Goal: Task Accomplishment & Management: Complete application form

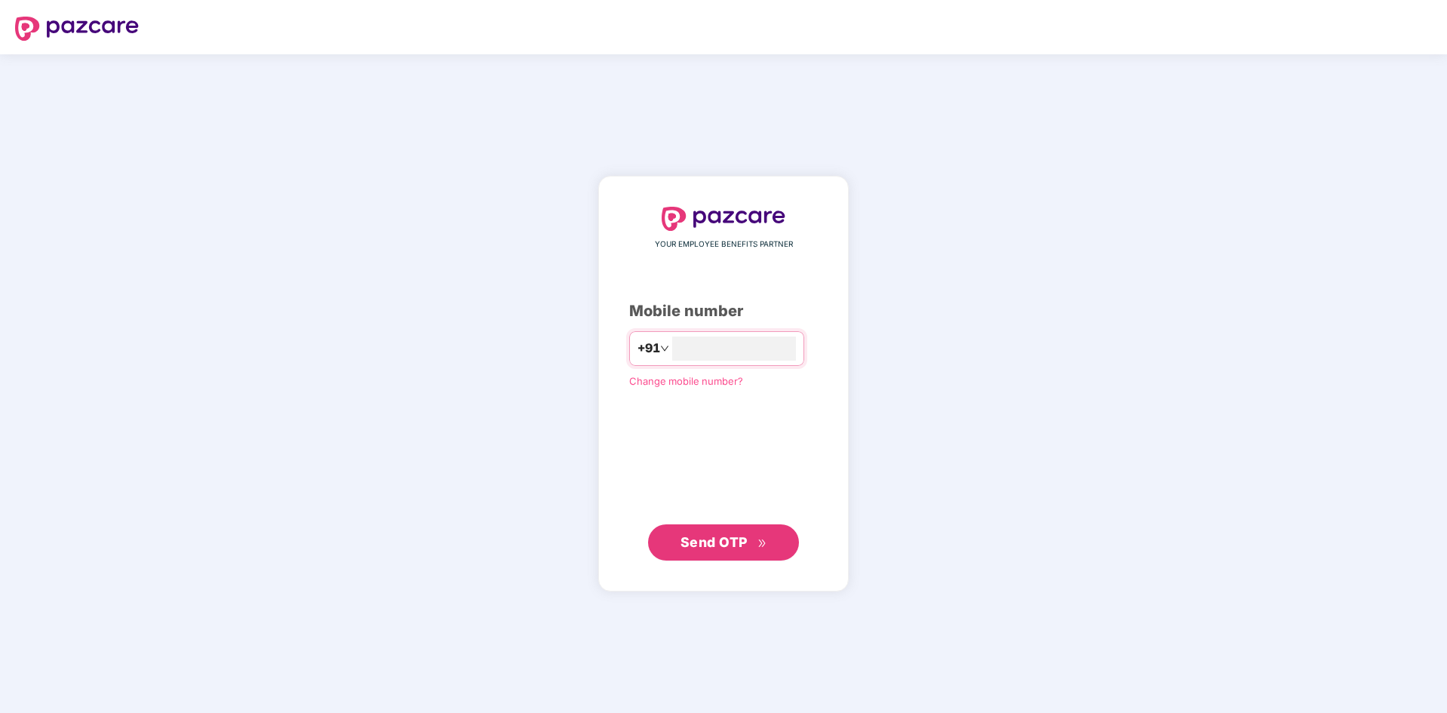
type input "**********"
click at [733, 545] on span "Send OTP" at bounding box center [713, 541] width 67 height 16
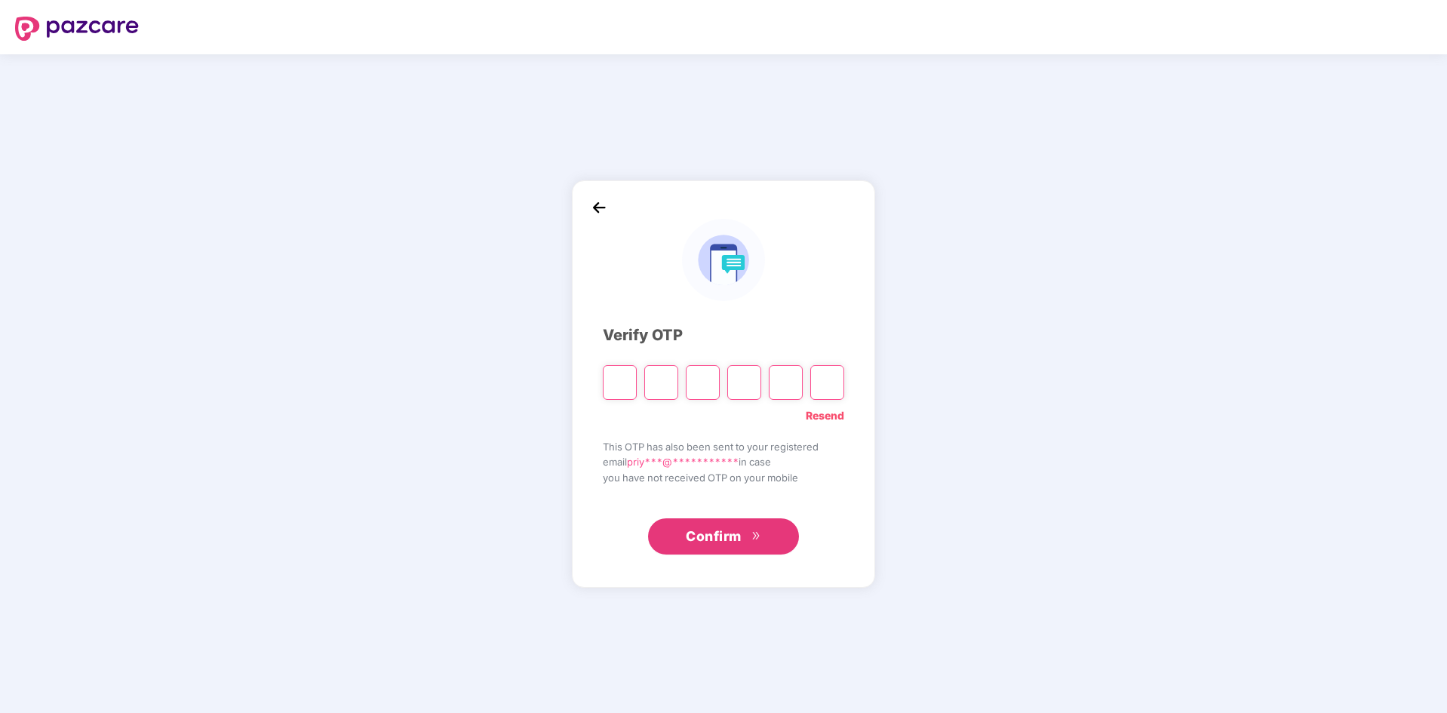
type input "*"
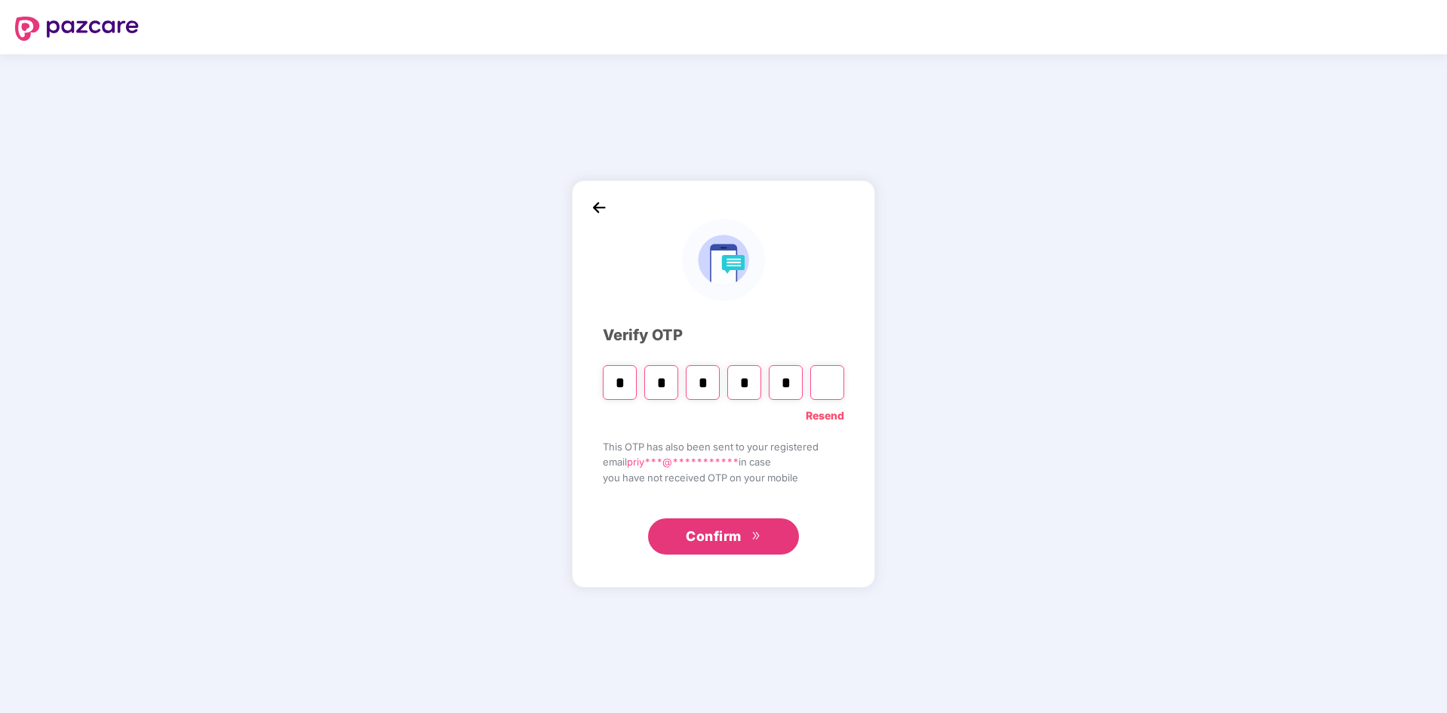
type input "*"
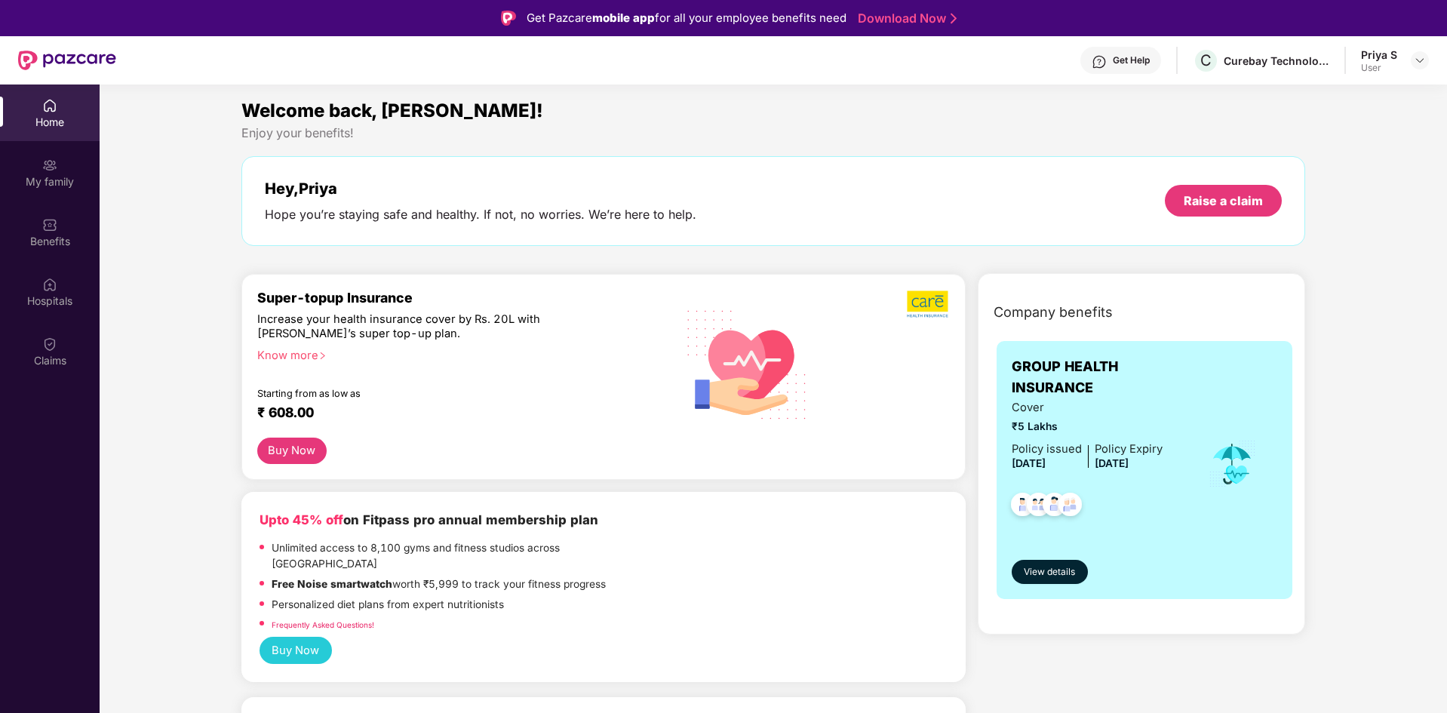
scroll to position [151, 0]
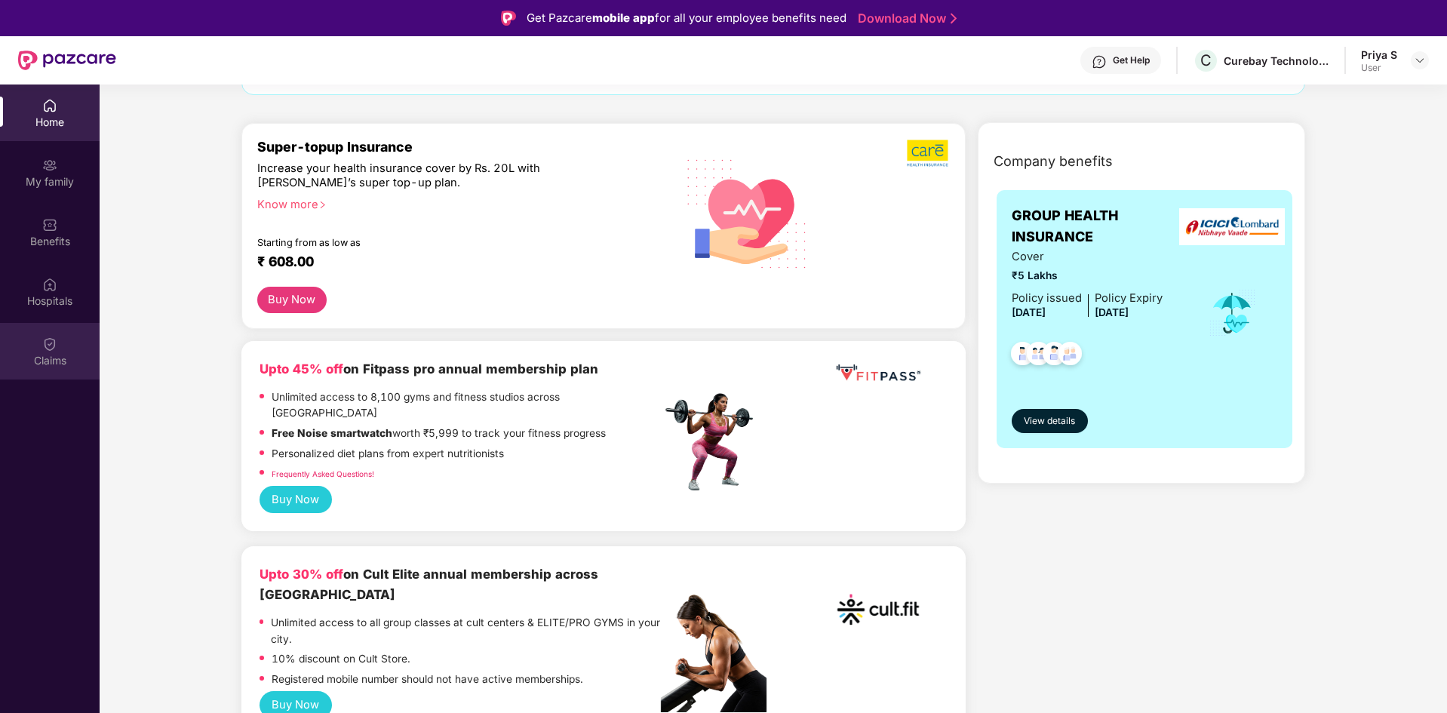
click at [54, 344] on img at bounding box center [49, 343] width 15 height 15
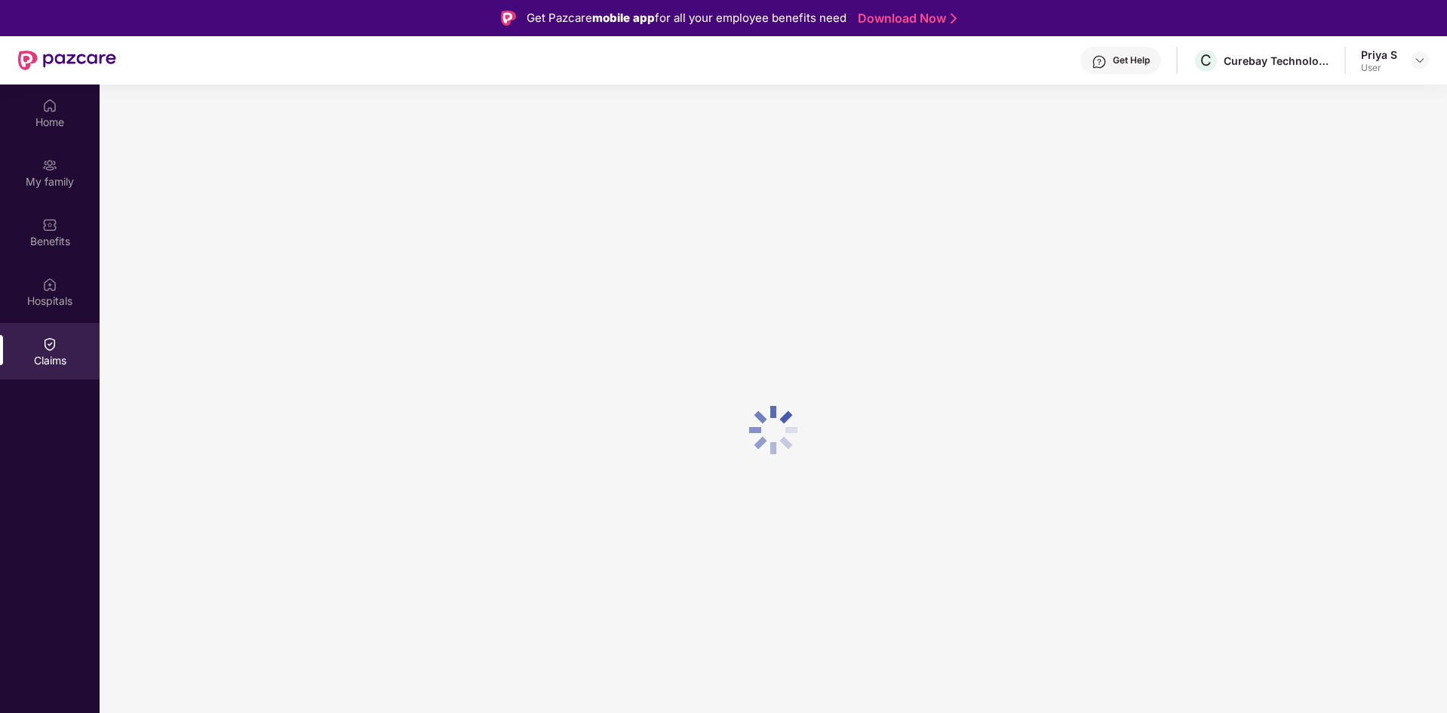
scroll to position [0, 0]
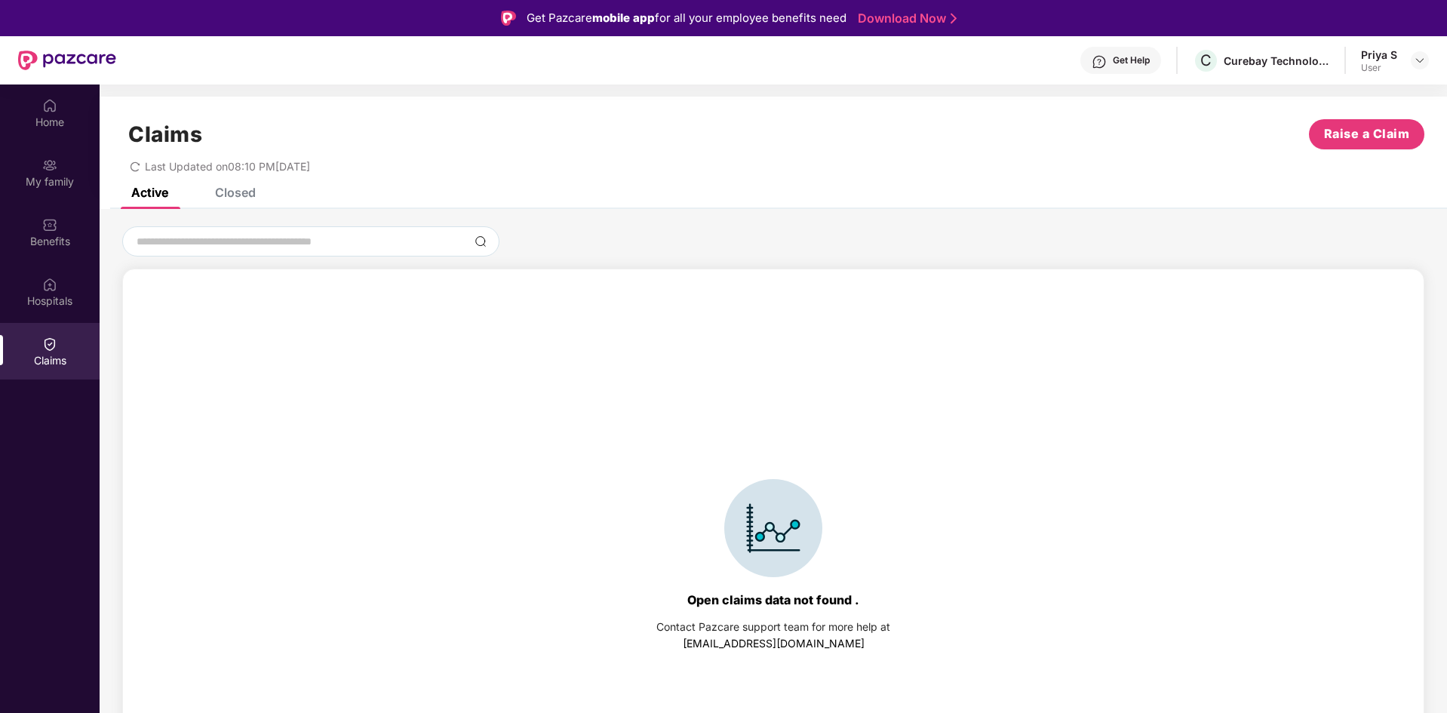
click at [256, 197] on div "Active Closed" at bounding box center [773, 198] width 1347 height 21
click at [252, 192] on div "Closed" at bounding box center [235, 192] width 41 height 15
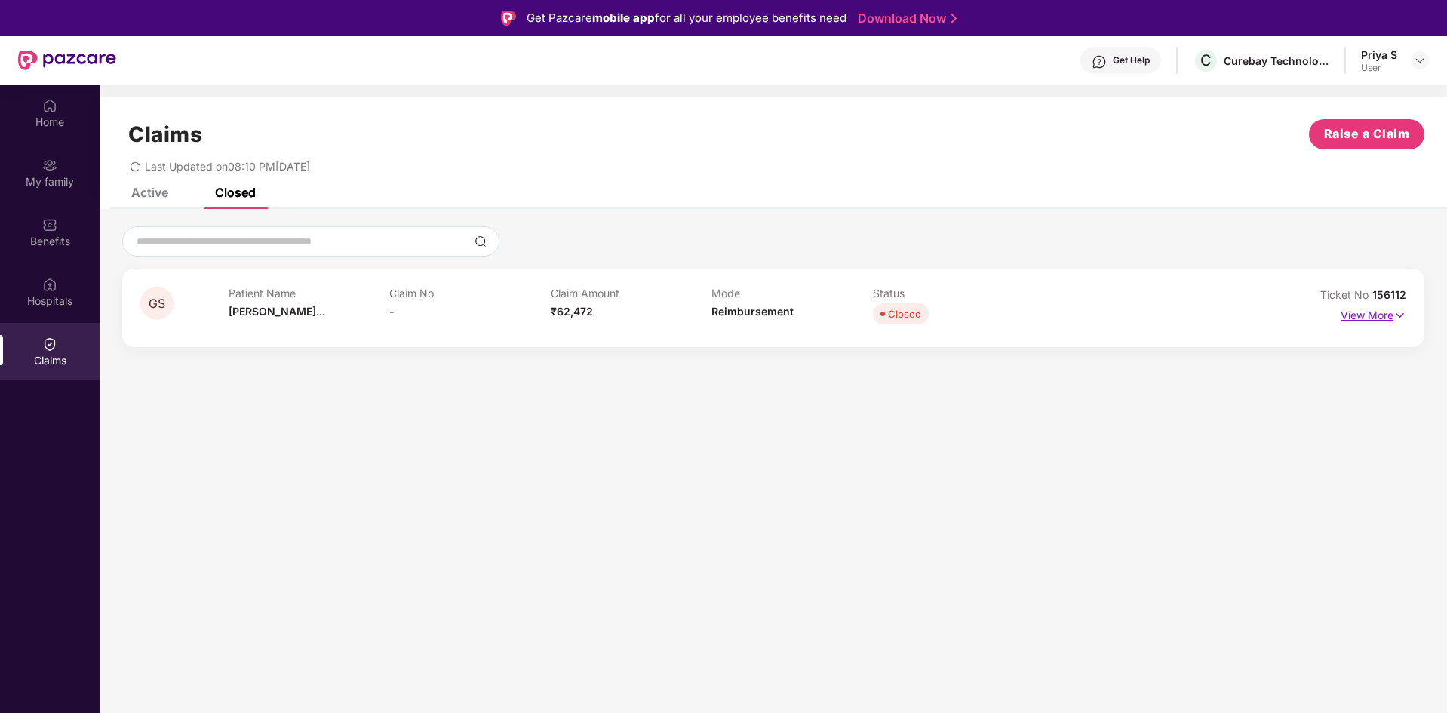
click at [1370, 314] on p "View More" at bounding box center [1373, 313] width 66 height 20
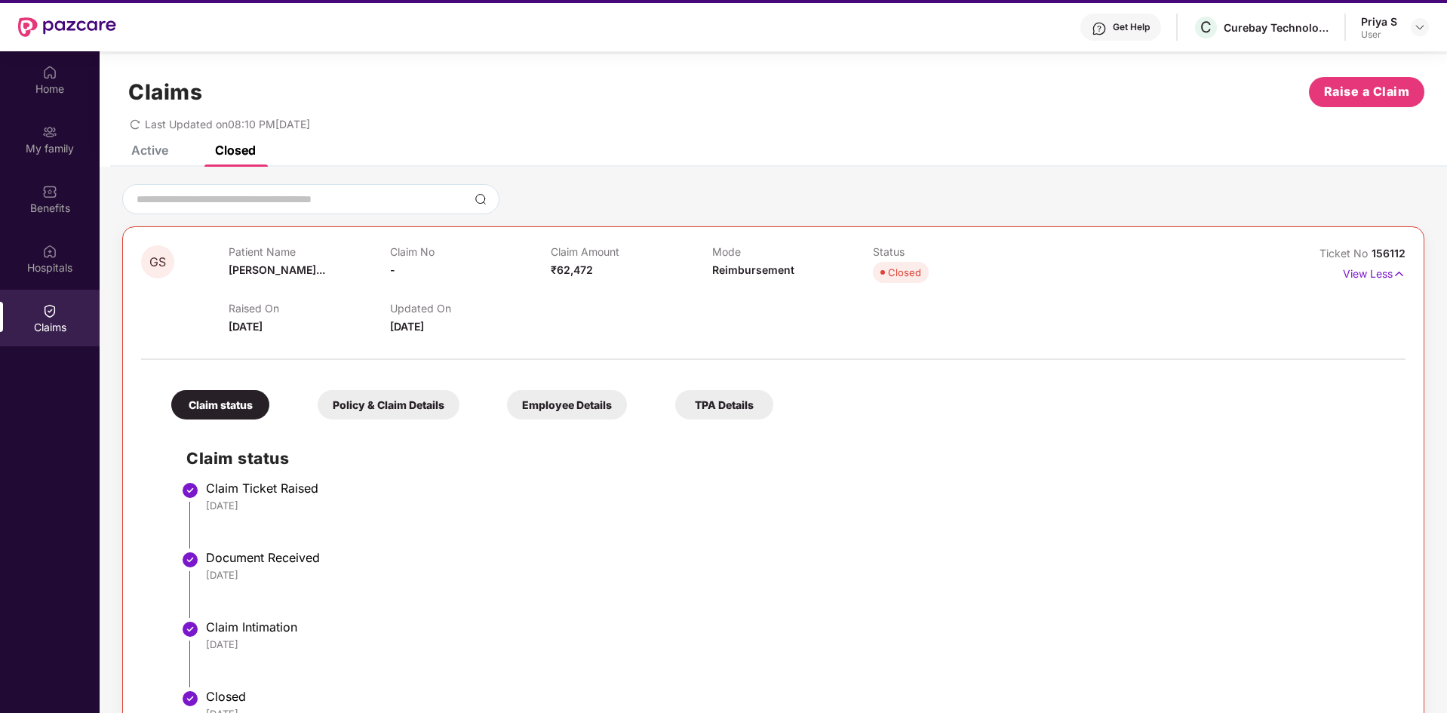
scroll to position [84, 0]
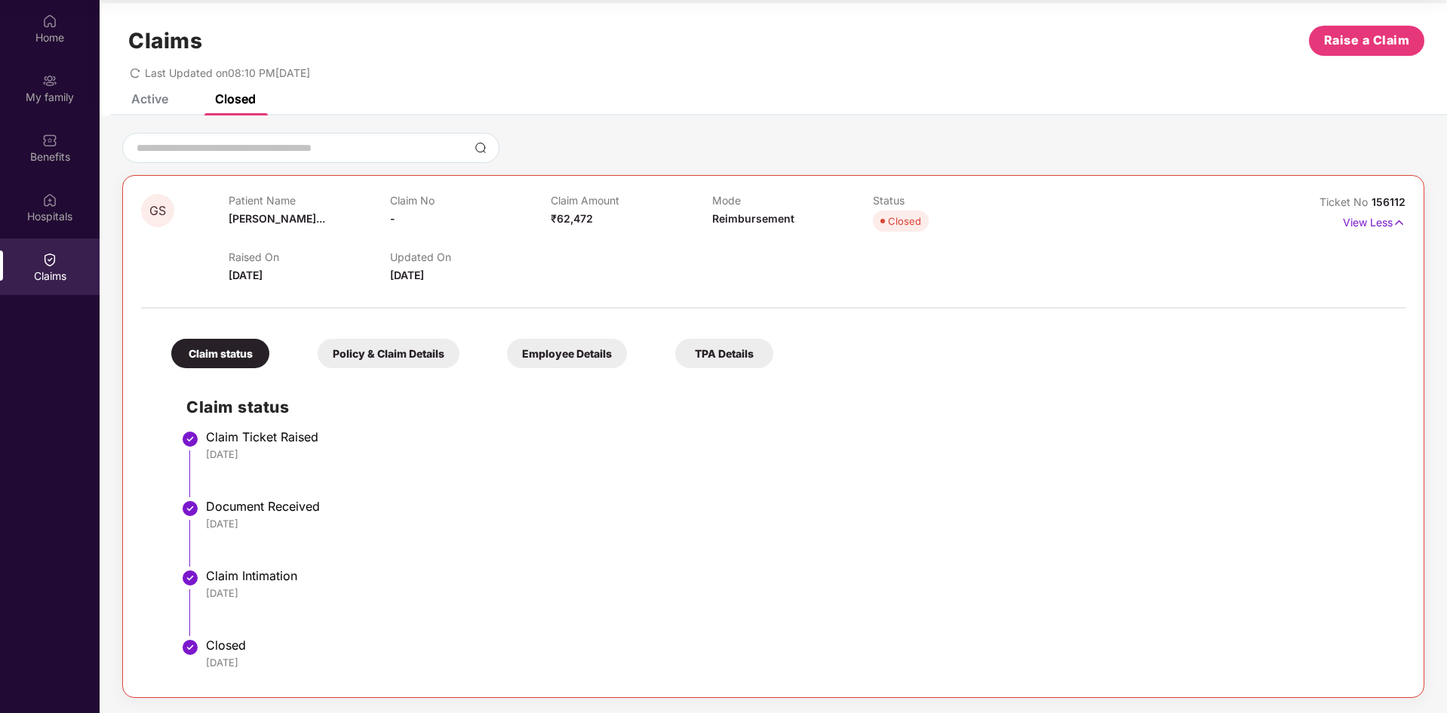
click at [403, 361] on div "Policy & Claim Details" at bounding box center [389, 353] width 142 height 29
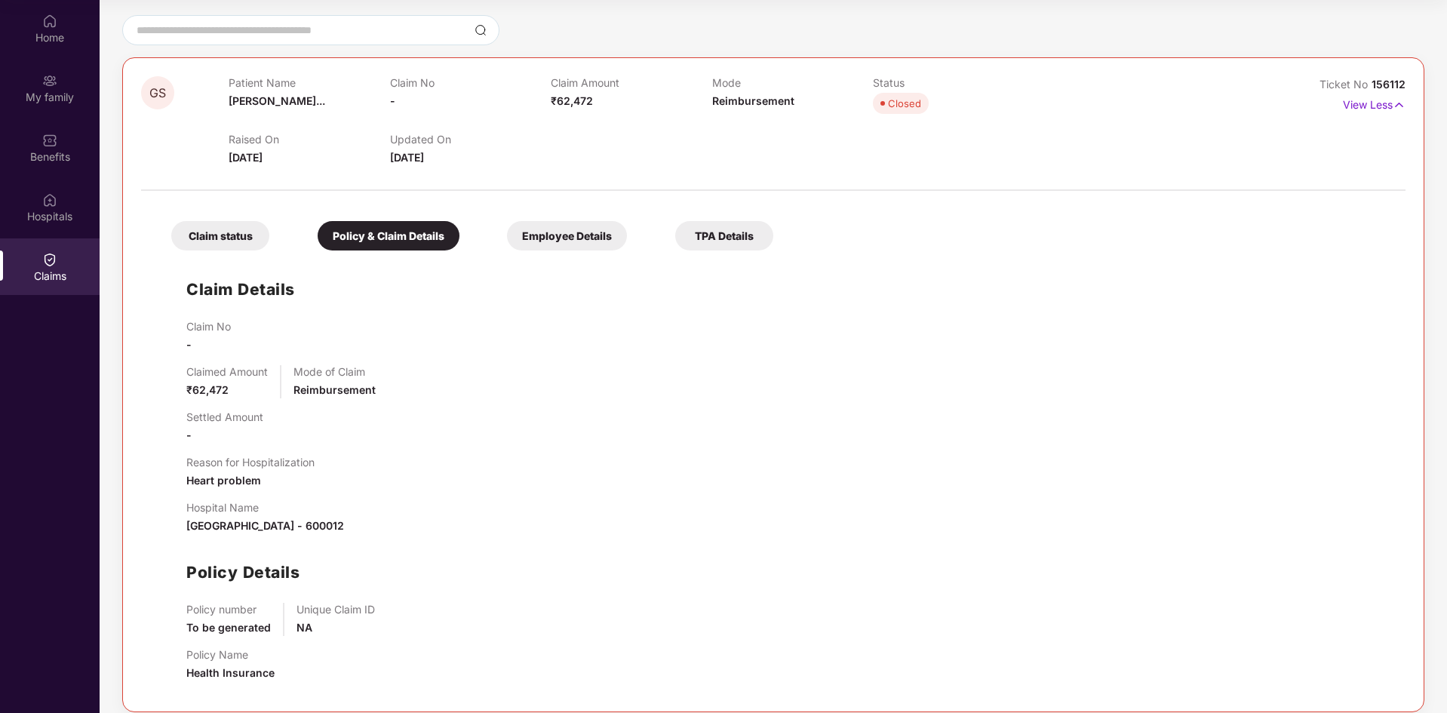
scroll to position [141, 0]
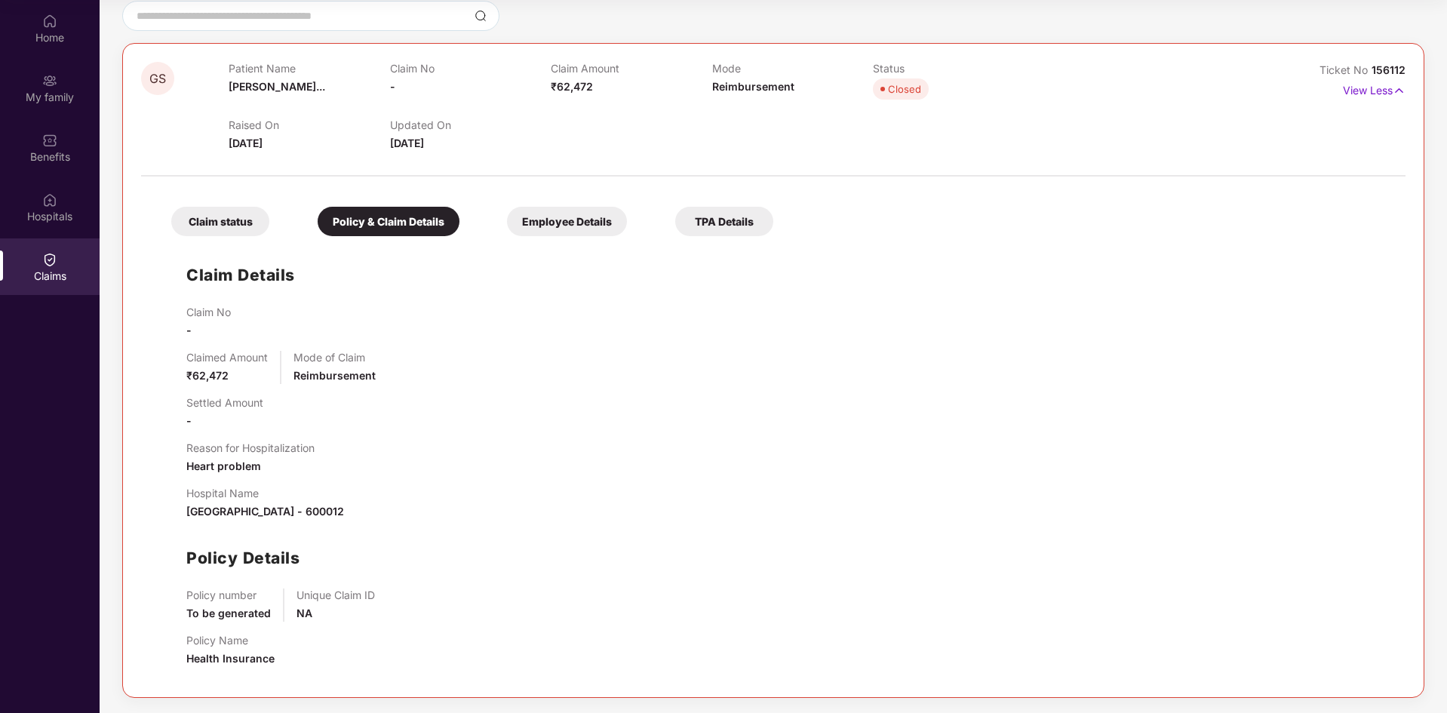
click at [579, 222] on div "Employee Details" at bounding box center [567, 221] width 120 height 29
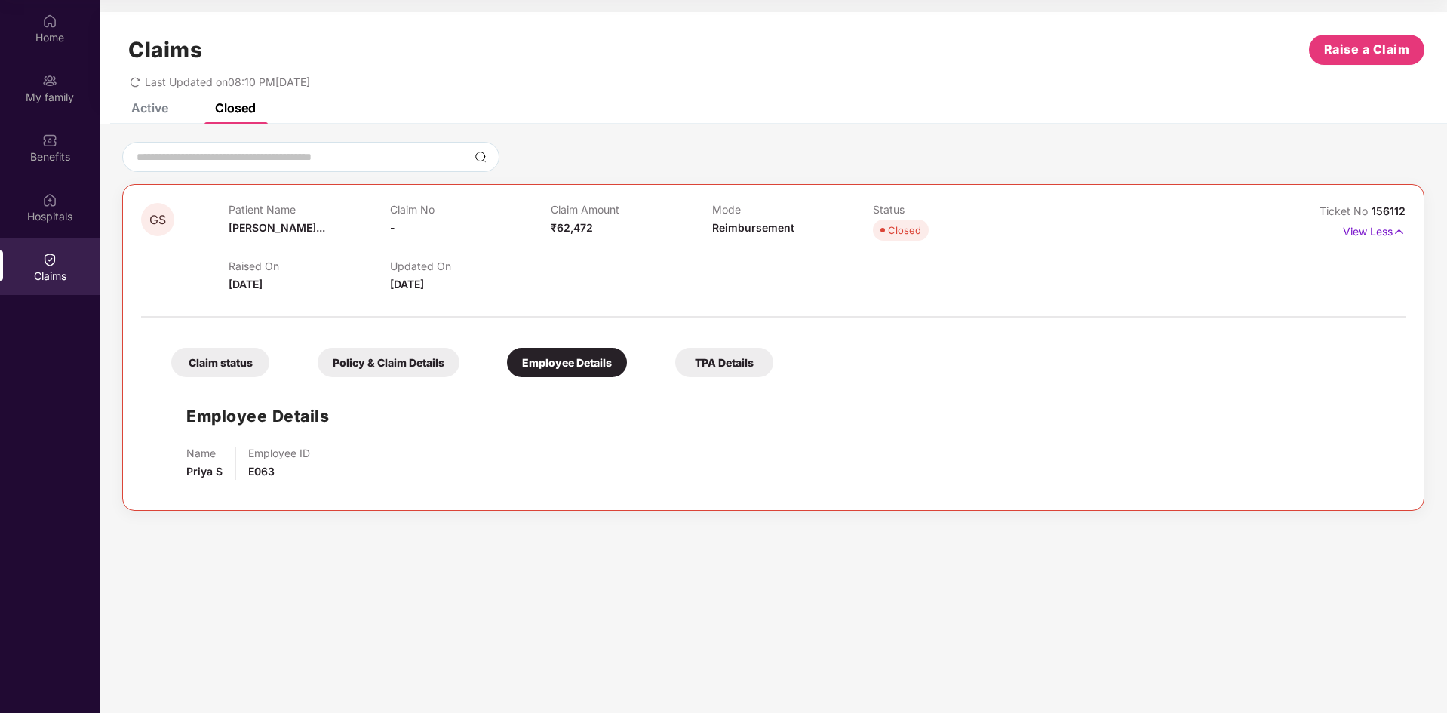
click at [720, 372] on div "TPA Details" at bounding box center [724, 362] width 98 height 29
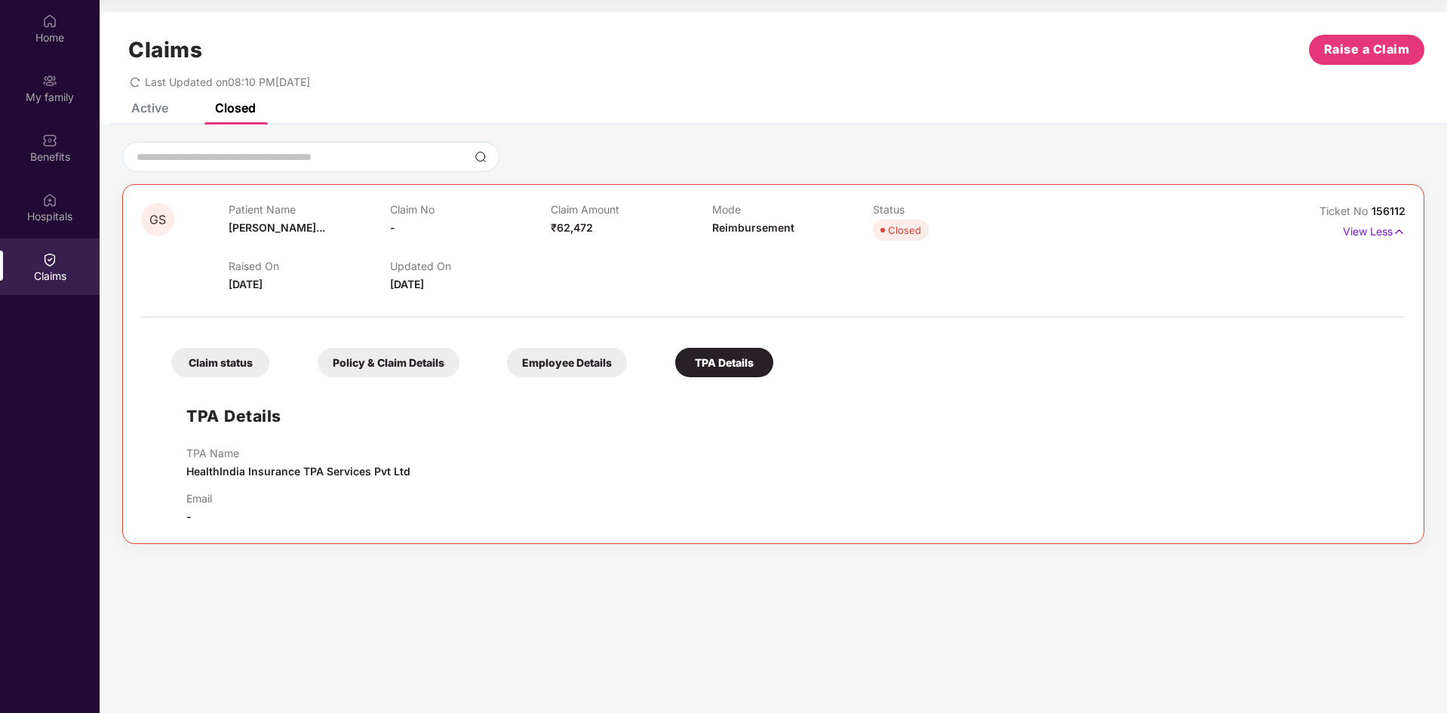
click at [432, 367] on div "Policy & Claim Details" at bounding box center [389, 362] width 142 height 29
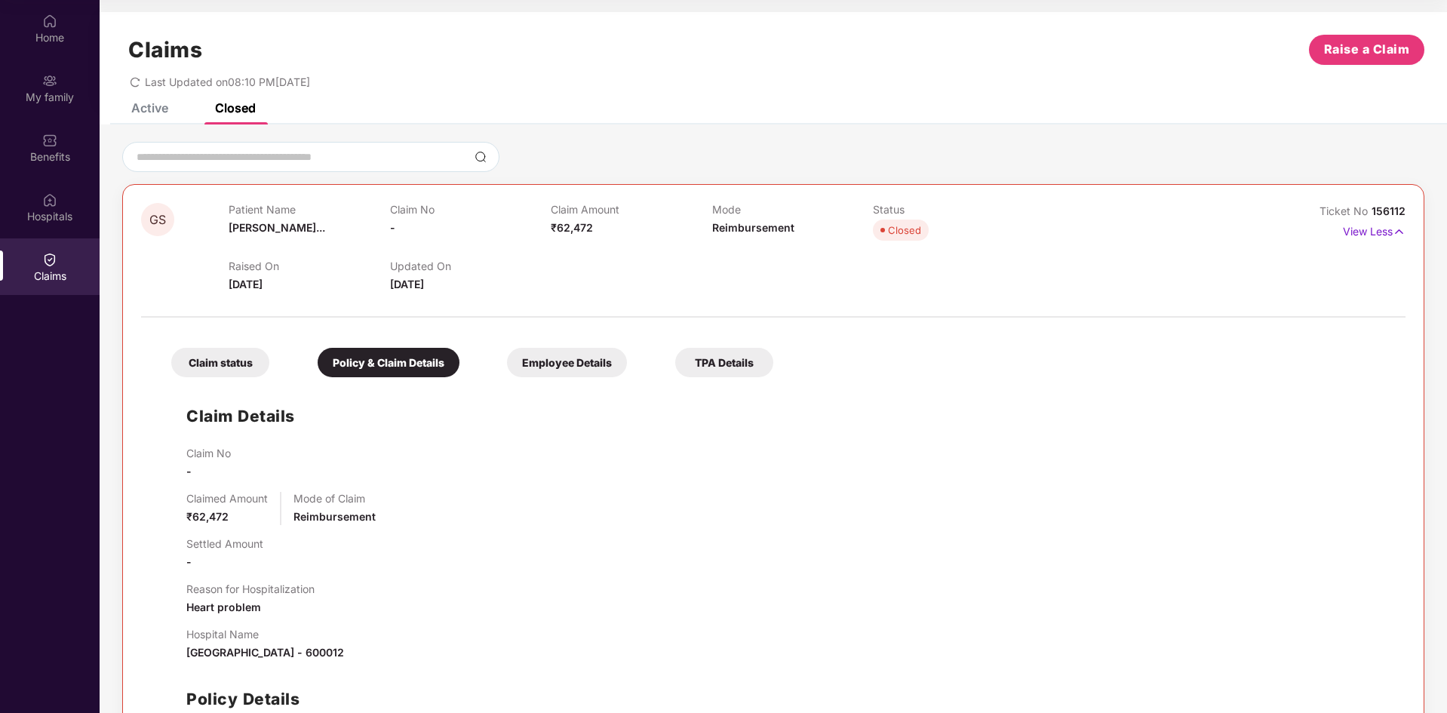
click at [149, 119] on div "Active" at bounding box center [139, 107] width 60 height 33
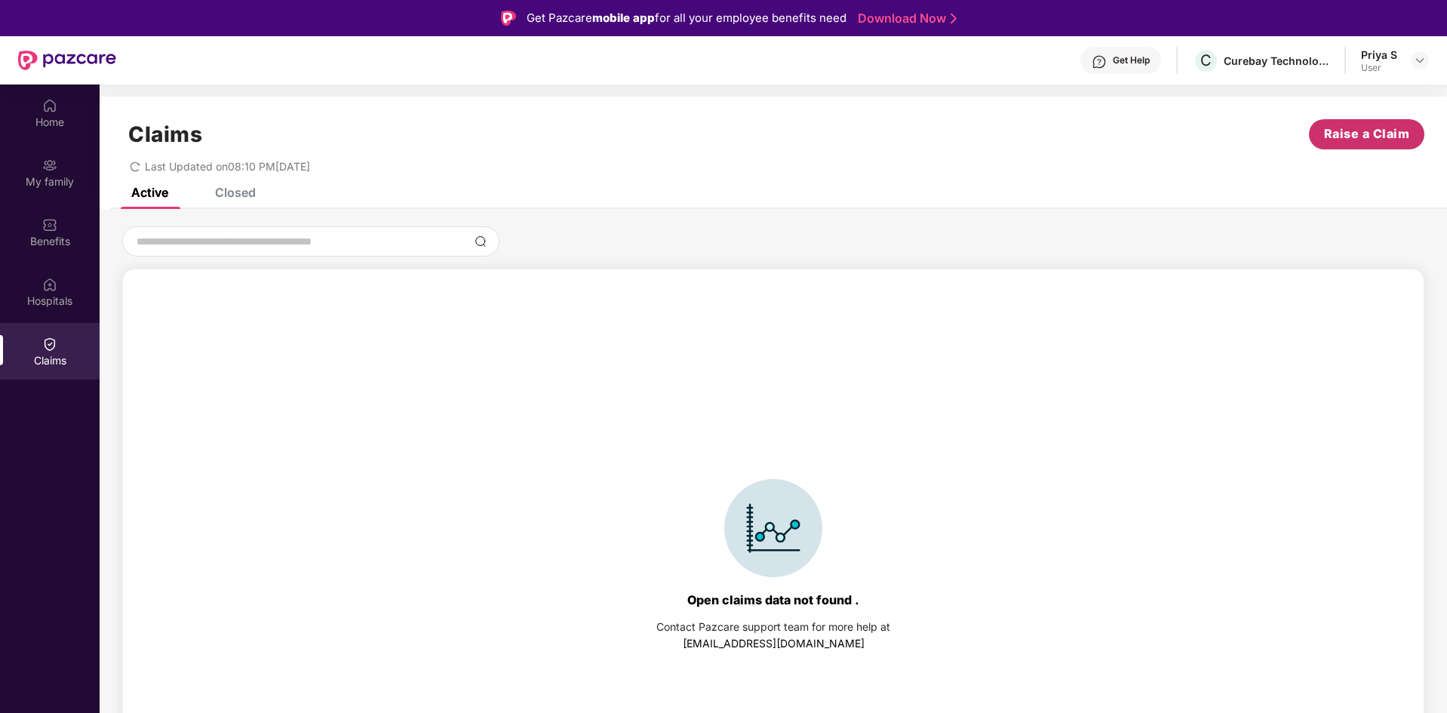
click at [1324, 136] on span "Raise a Claim" at bounding box center [1367, 133] width 86 height 19
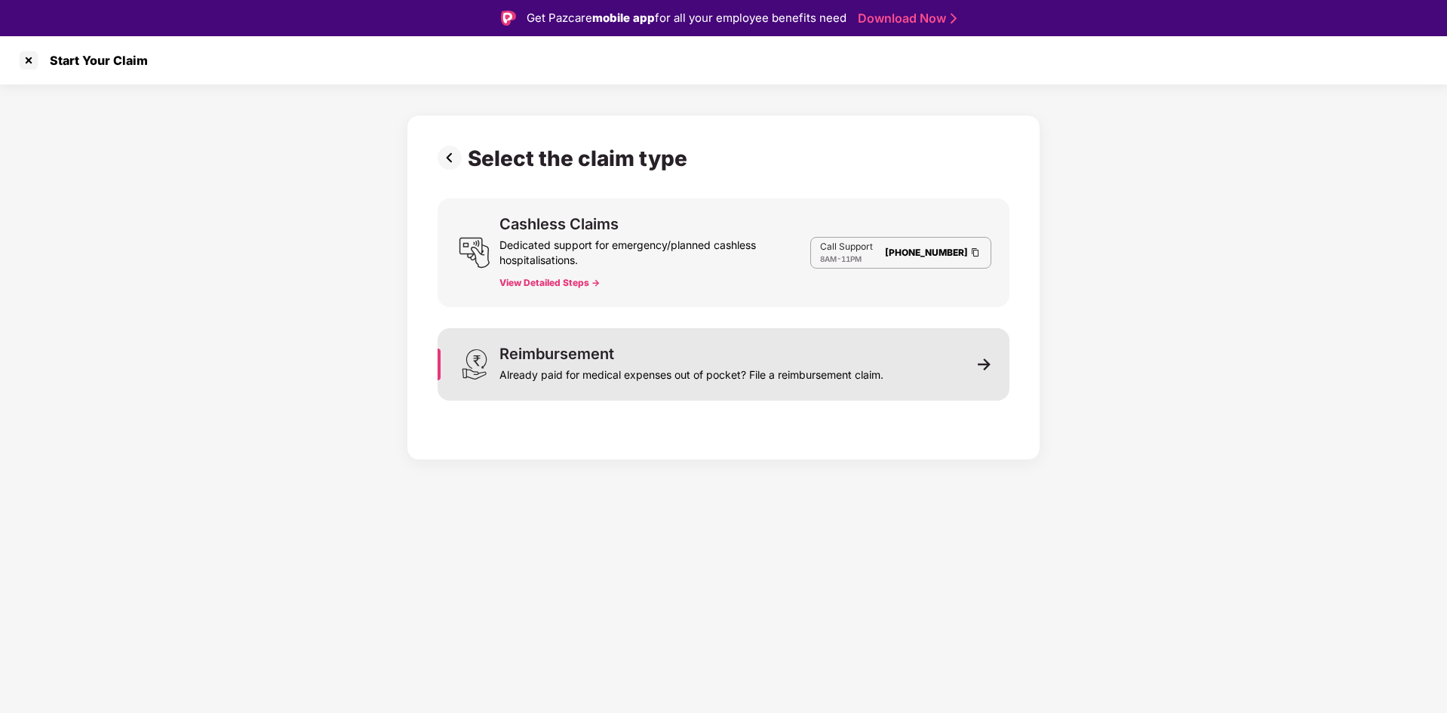
click at [606, 351] on div "Reimbursement" at bounding box center [556, 353] width 115 height 15
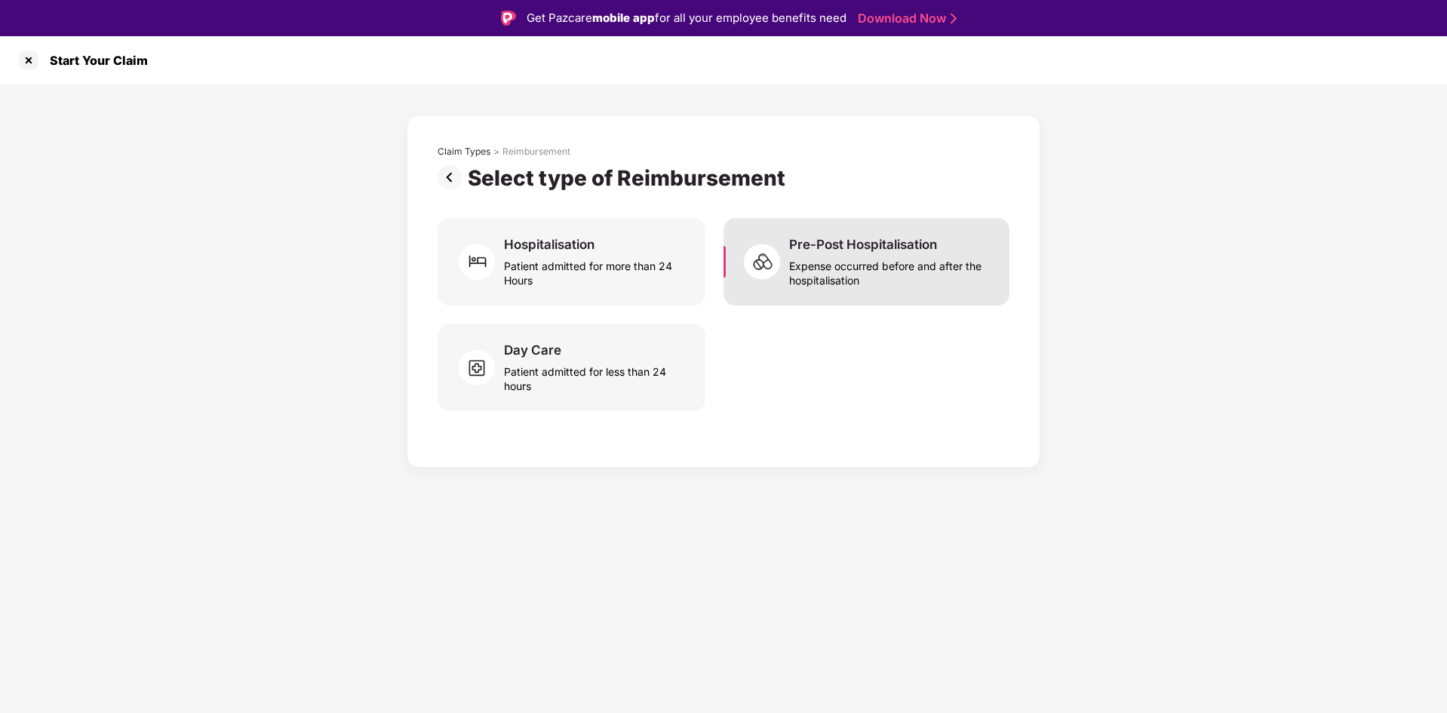
click at [839, 282] on div "Expense occurred before and after the hospitalisation" at bounding box center [890, 270] width 202 height 35
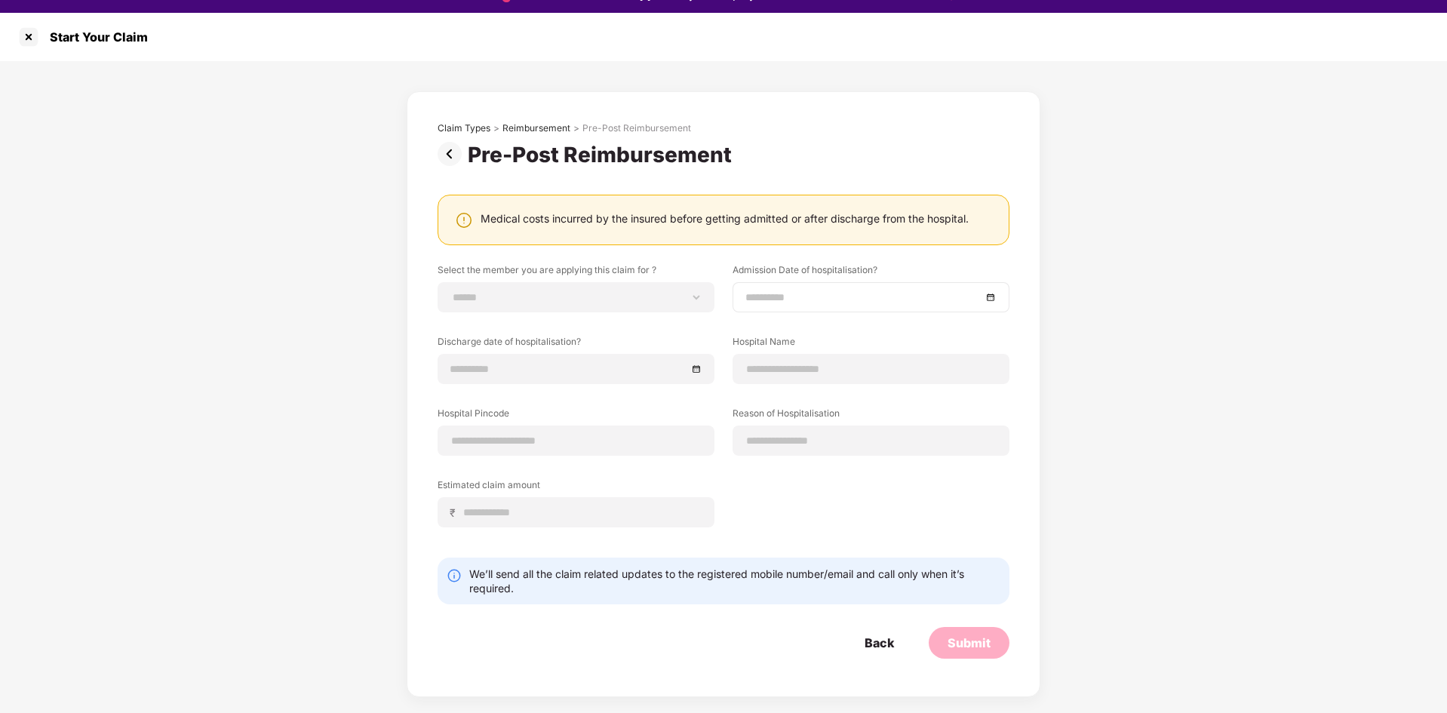
scroll to position [36, 0]
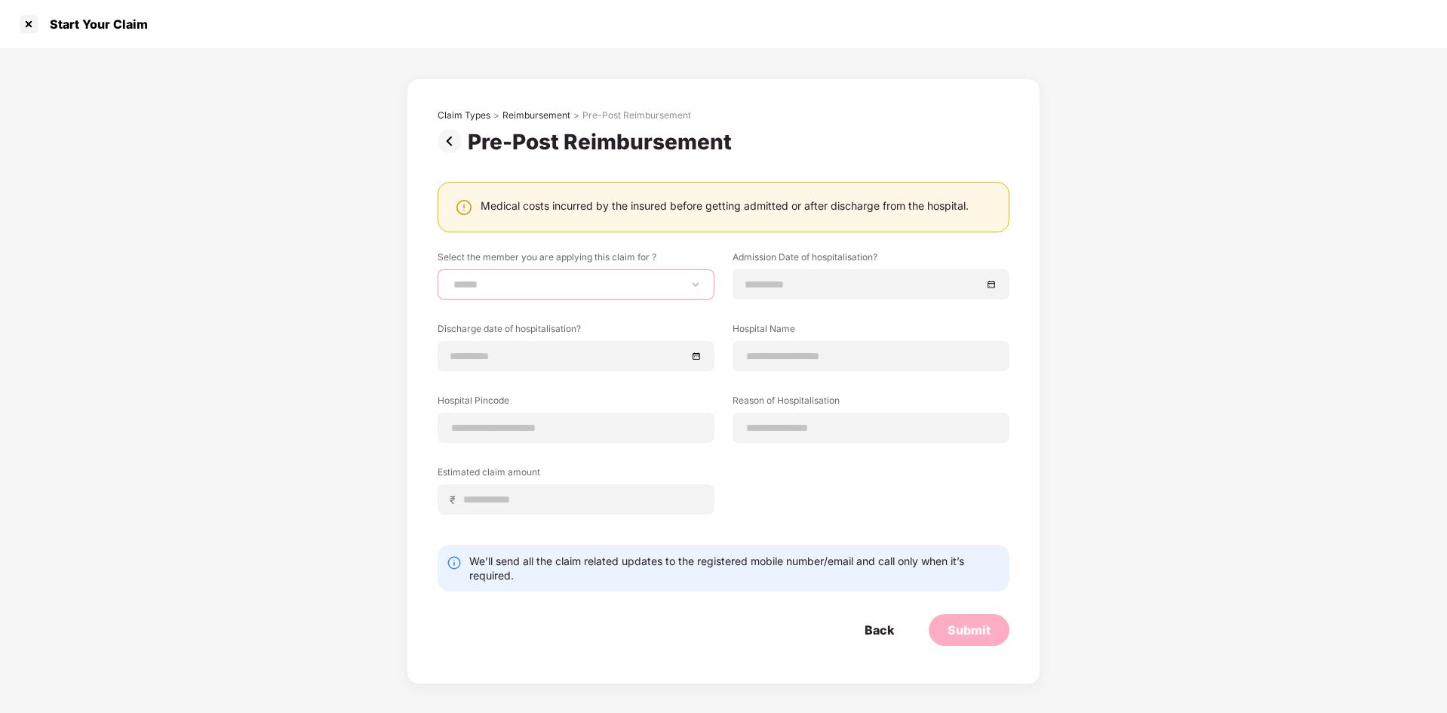
click at [640, 283] on select "**********" at bounding box center [575, 284] width 251 height 12
select select "**********"
click at [450, 278] on select "**********" at bounding box center [575, 284] width 251 height 12
click at [907, 293] on input at bounding box center [863, 284] width 236 height 17
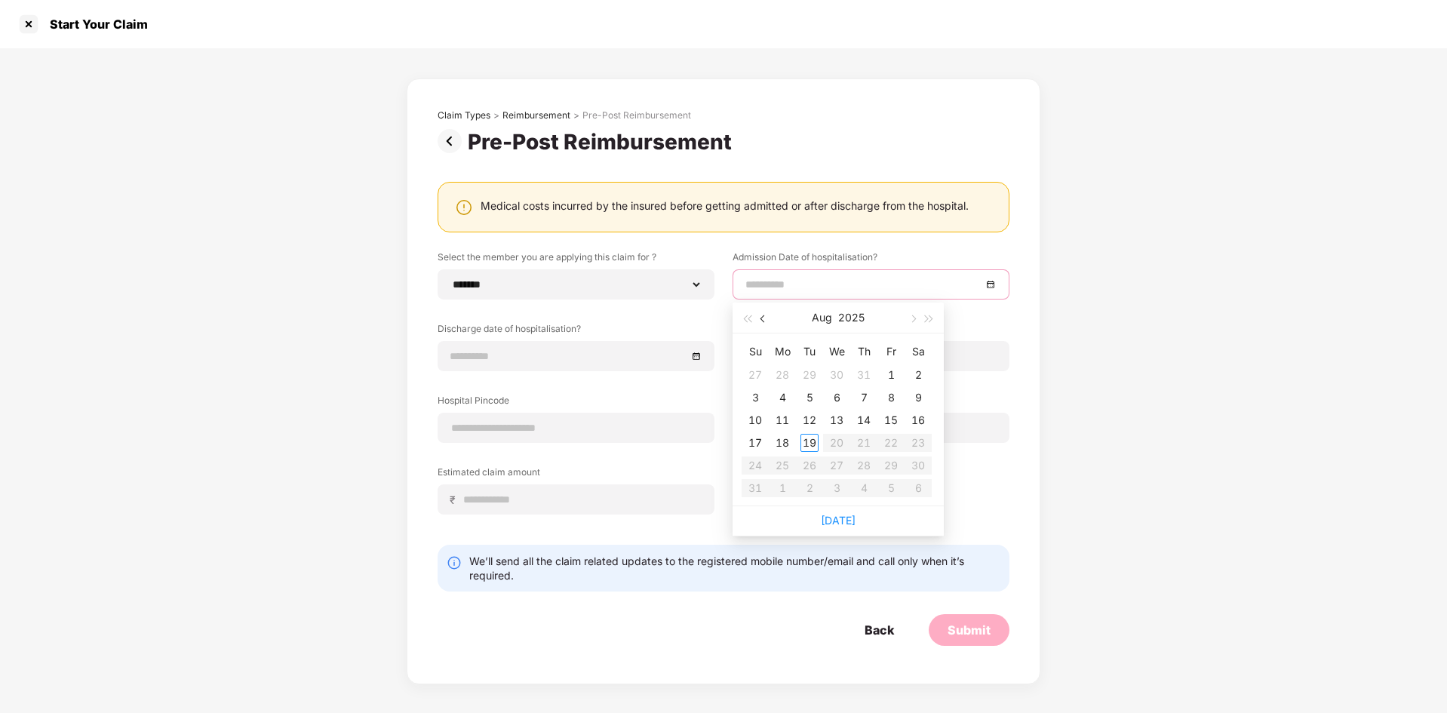
click at [759, 322] on button "button" at bounding box center [763, 317] width 17 height 30
click at [760, 321] on button "button" at bounding box center [763, 317] width 17 height 30
click at [760, 322] on button "button" at bounding box center [763, 317] width 17 height 30
click at [761, 322] on button "button" at bounding box center [763, 317] width 17 height 30
type input "**********"
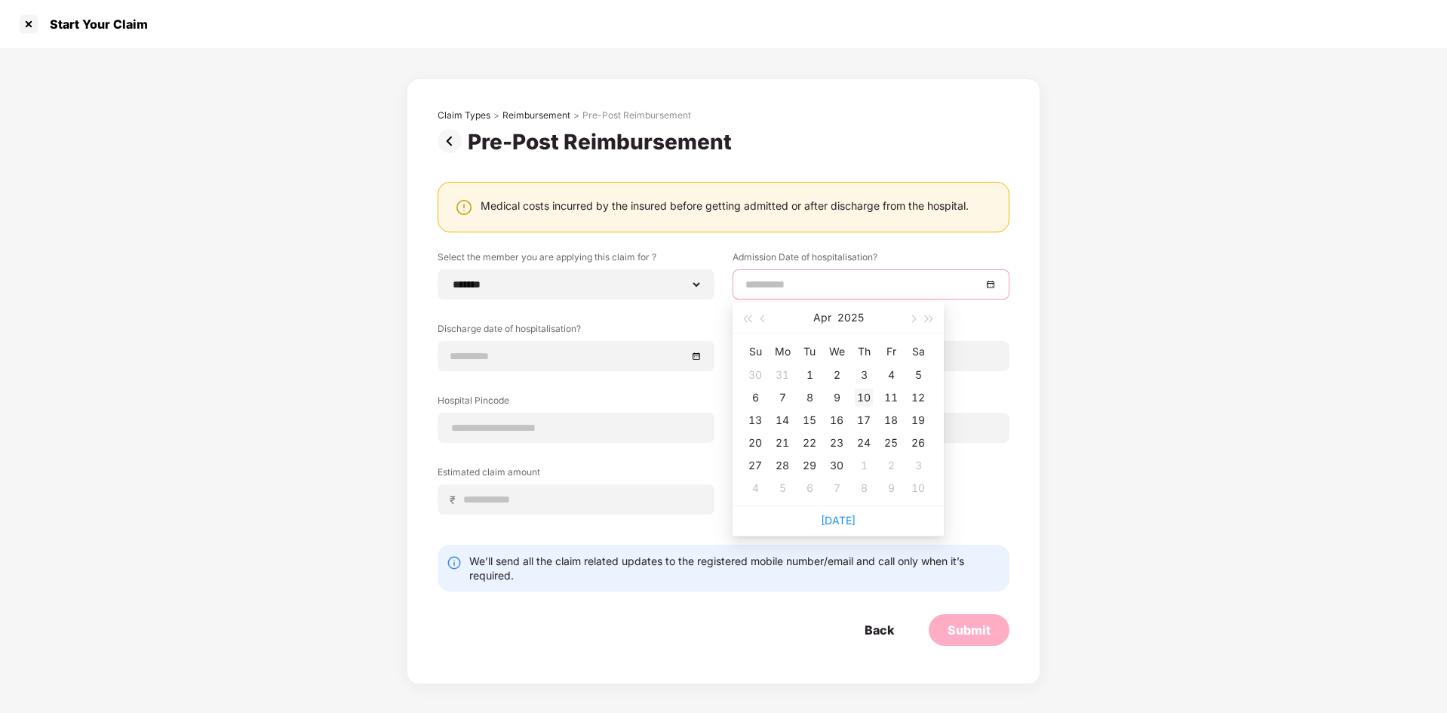
click at [866, 400] on div "10" at bounding box center [864, 397] width 18 height 18
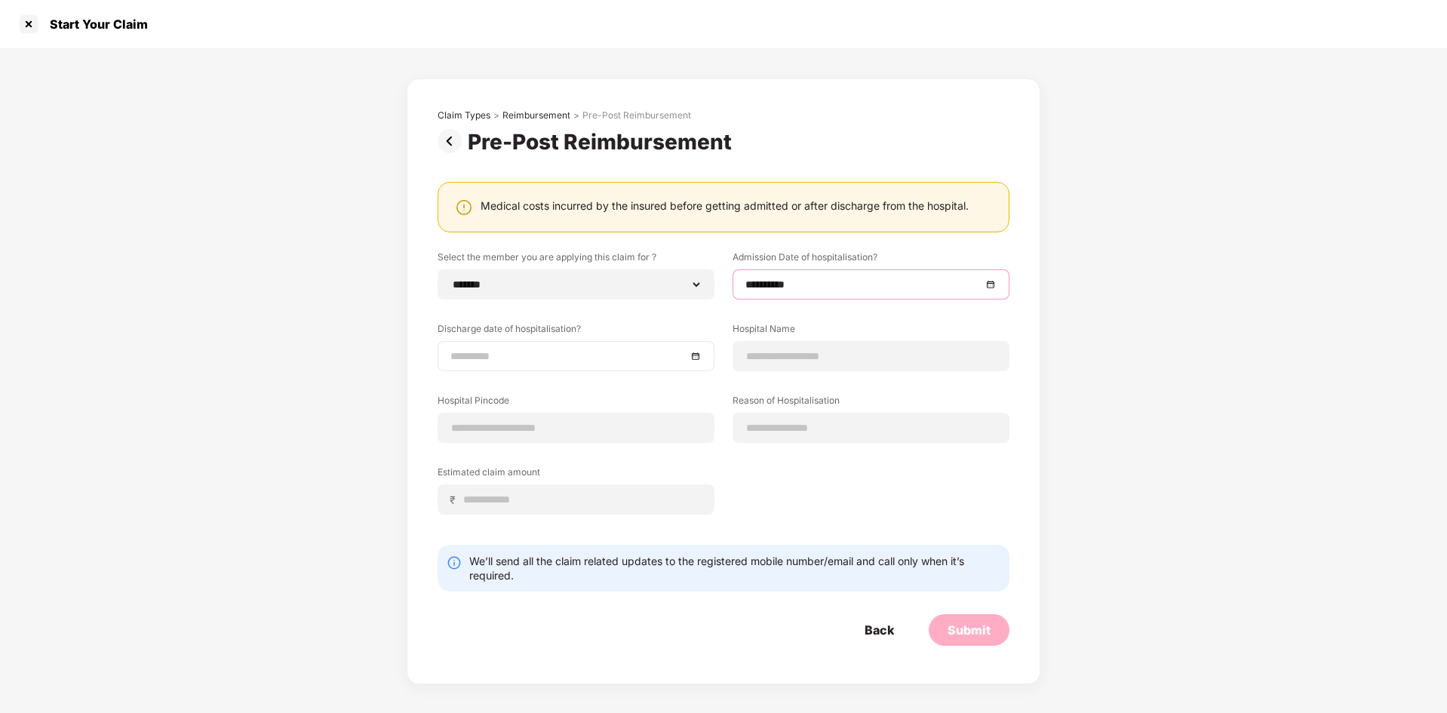
click at [694, 356] on div at bounding box center [575, 356] width 251 height 17
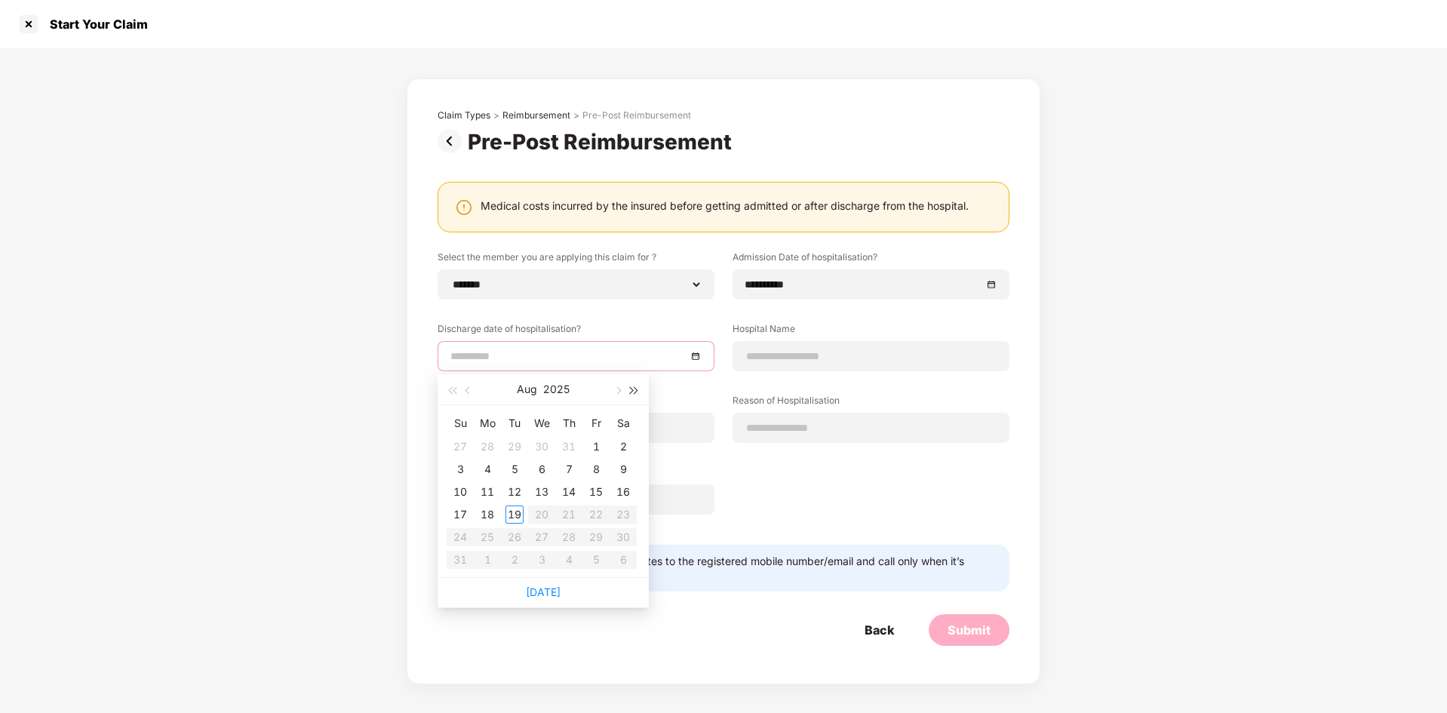
click at [631, 390] on span "button" at bounding box center [635, 391] width 8 height 8
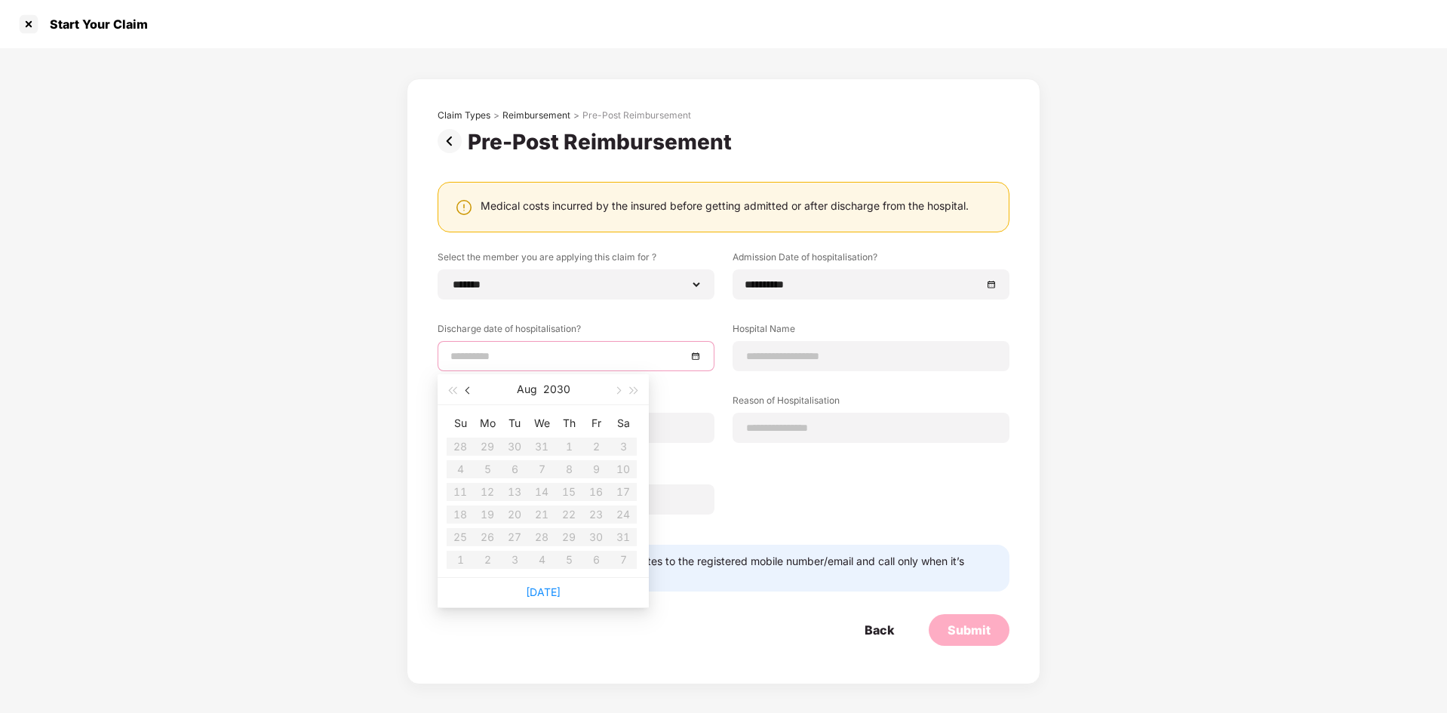
click at [466, 396] on button "button" at bounding box center [468, 389] width 17 height 30
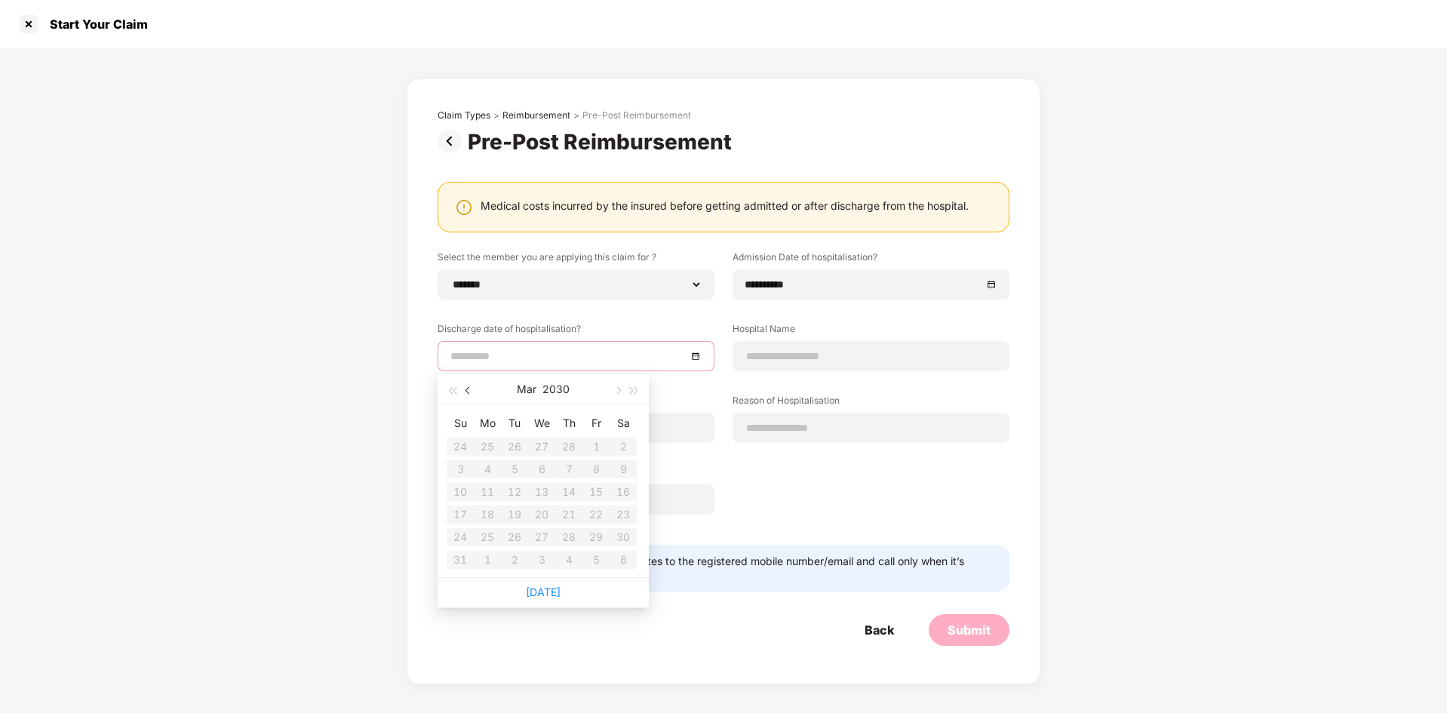
click at [475, 395] on button "button" at bounding box center [468, 389] width 17 height 30
click at [529, 393] on button "Feb" at bounding box center [526, 389] width 18 height 30
click at [542, 393] on button "2030" at bounding box center [542, 389] width 27 height 30
click at [453, 391] on span "button" at bounding box center [452, 391] width 8 height 8
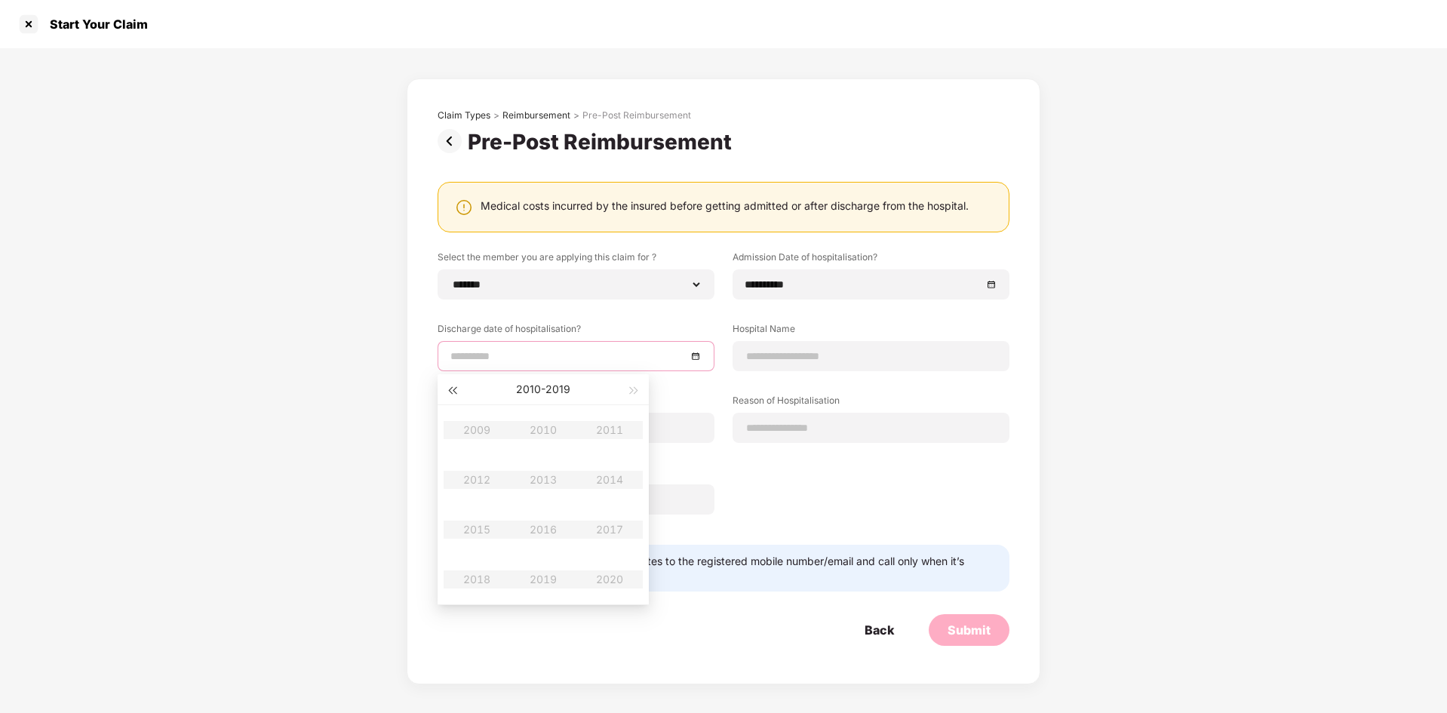
click at [453, 391] on span "button" at bounding box center [452, 391] width 8 height 8
click at [631, 391] on span "button" at bounding box center [635, 391] width 8 height 8
click at [449, 385] on button "button" at bounding box center [451, 389] width 17 height 30
click at [522, 392] on button "[DATE] - [DATE]" at bounding box center [543, 389] width 54 height 30
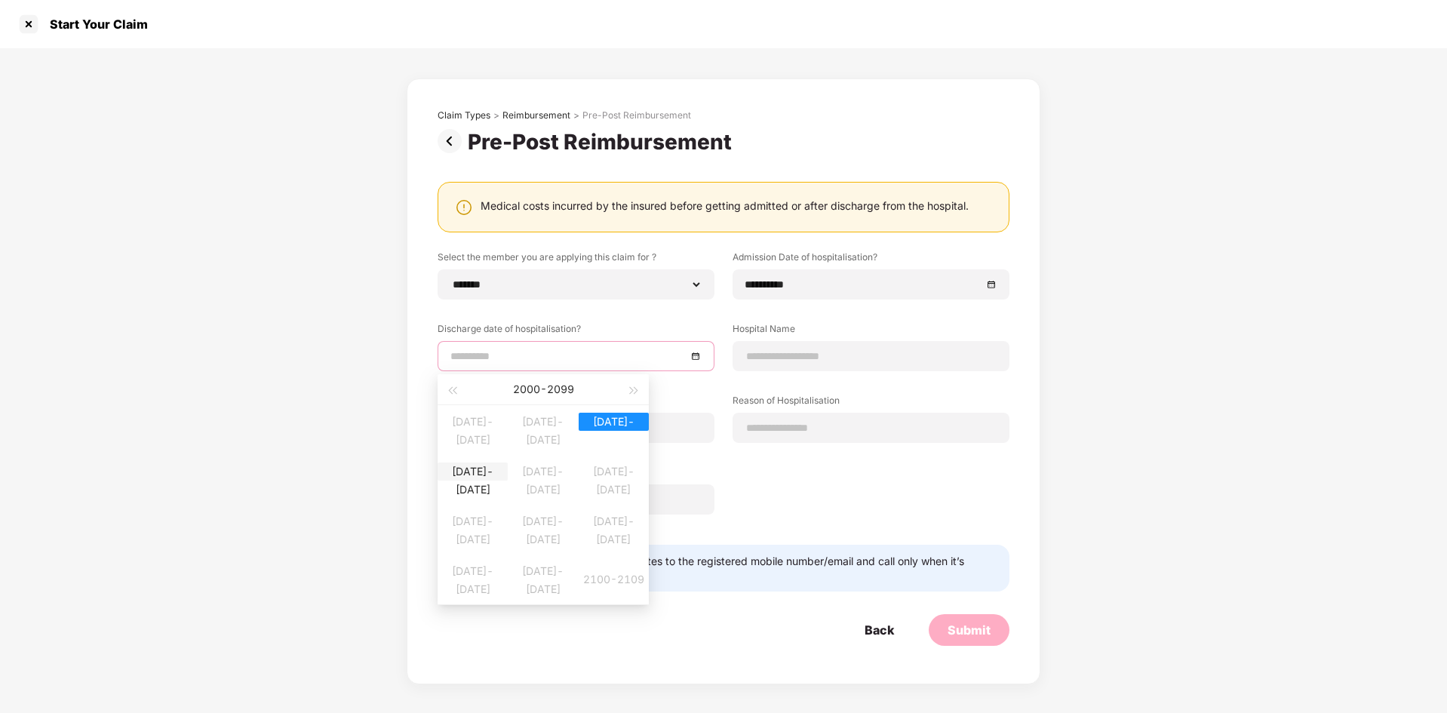
type input "**********"
click at [610, 434] on table "[DATE]-[DATE] [DATE]-[DATE] [DATE]-[DATE] [DATE]-[DATE] [DATE]-[DATE] [DATE]-[D…" at bounding box center [542, 504] width 211 height 199
type input "**********"
click at [476, 479] on div "[DATE]-[DATE]" at bounding box center [472, 471] width 70 height 18
click at [556, 361] on input at bounding box center [568, 356] width 236 height 17
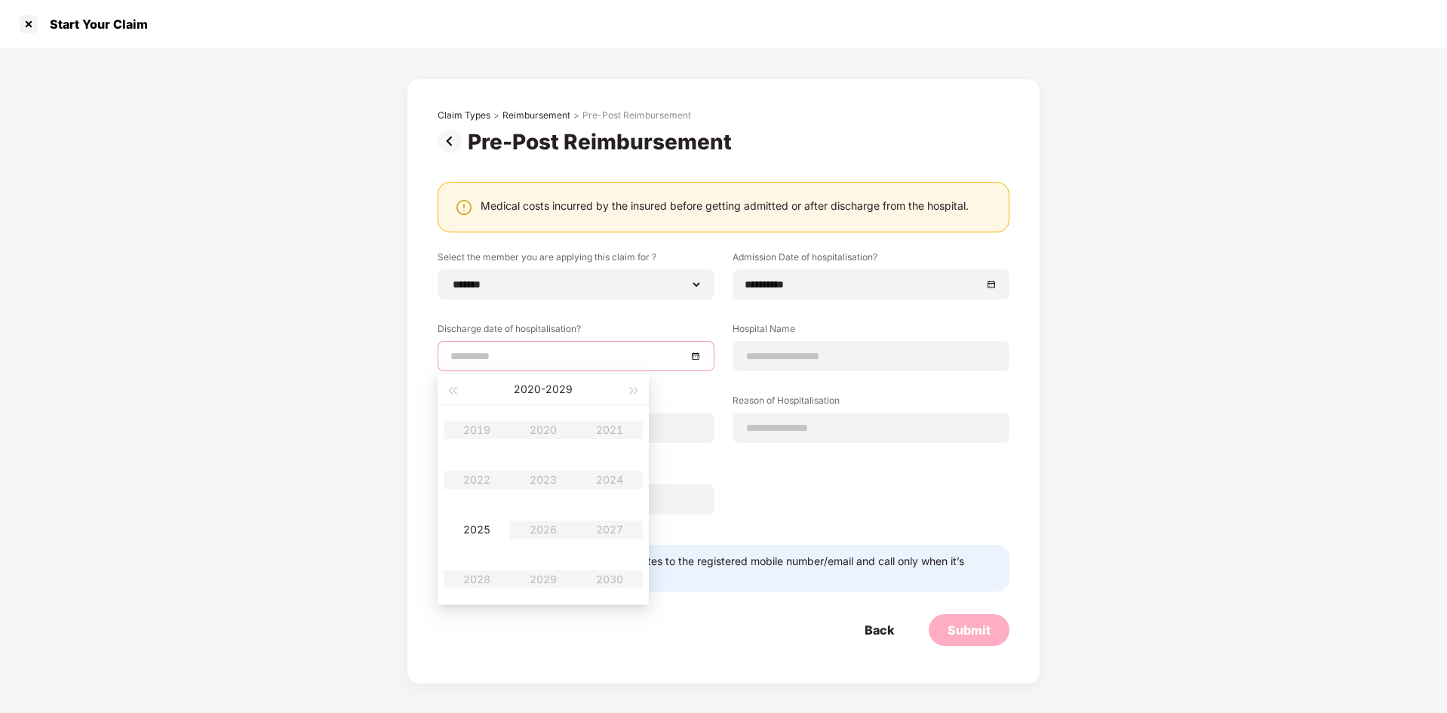
click at [606, 360] on input at bounding box center [568, 356] width 236 height 17
click at [694, 357] on div at bounding box center [575, 356] width 251 height 17
